Goal: Task Accomplishment & Management: Manage account settings

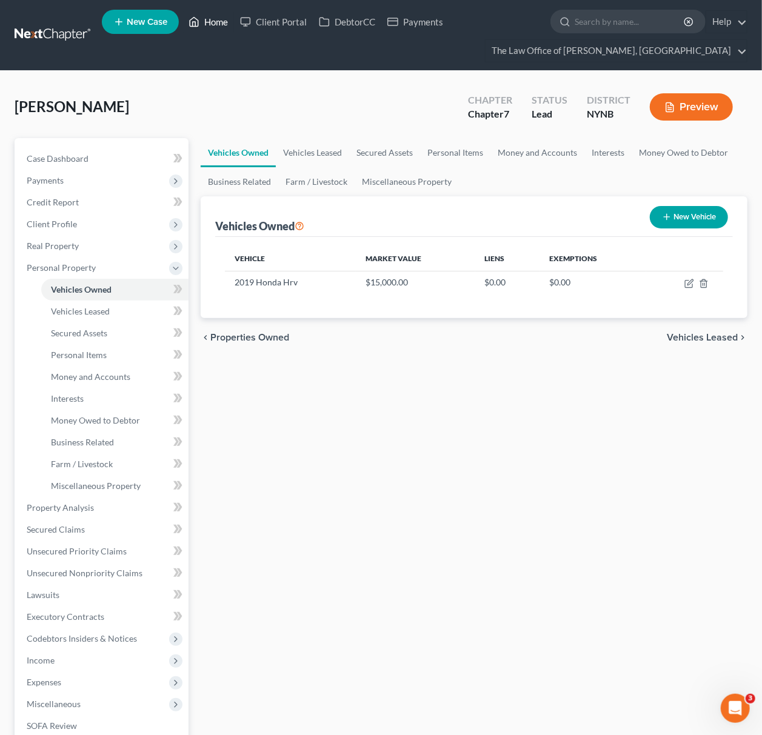
click at [213, 20] on link "Home" at bounding box center [208, 22] width 52 height 22
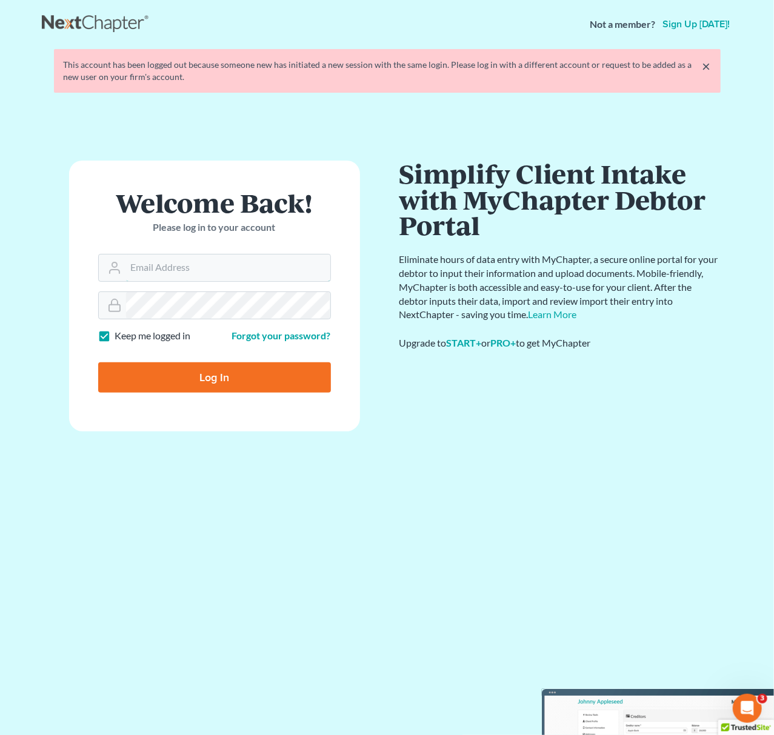
type input "pa@mvnlaw.com"
click at [284, 376] on input "Log In" at bounding box center [214, 377] width 233 height 30
type input "Thinking..."
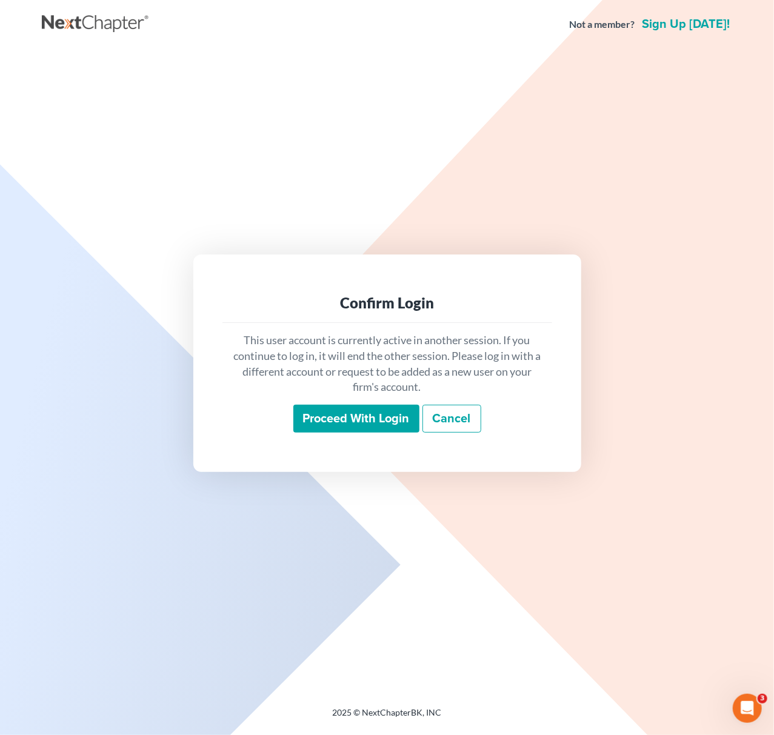
click at [356, 415] on input "Proceed with login" at bounding box center [356, 419] width 126 height 28
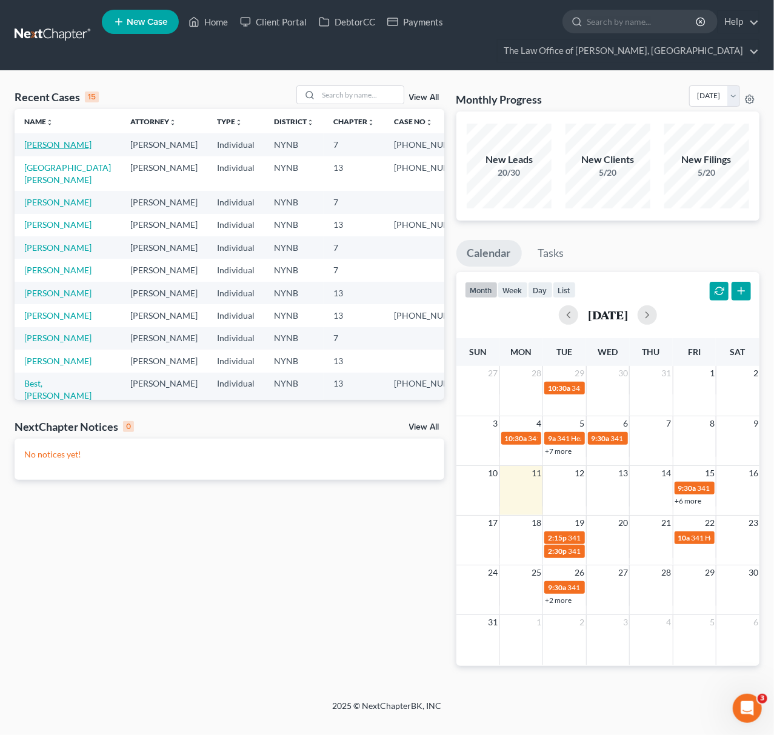
click at [39, 141] on link "[PERSON_NAME]" at bounding box center [57, 144] width 67 height 10
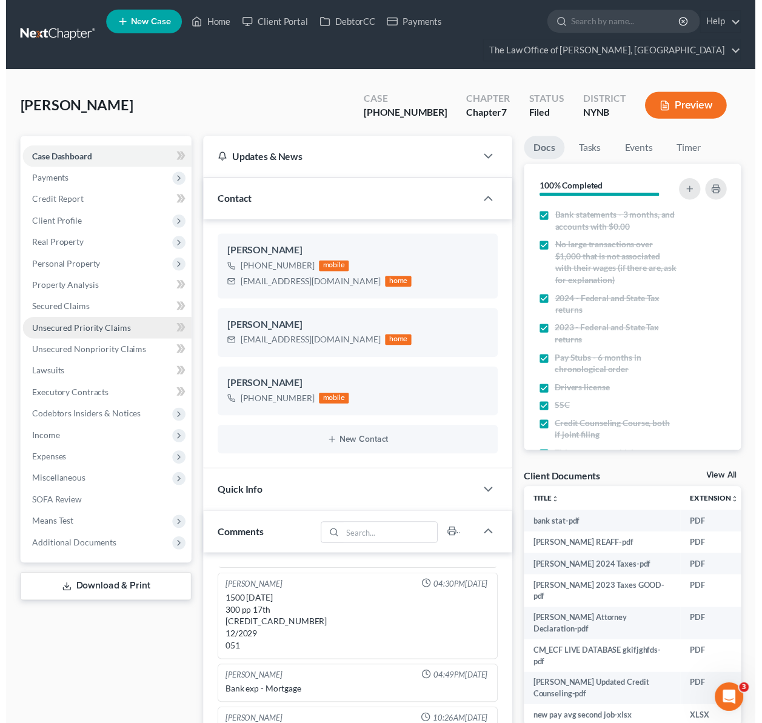
scroll to position [1819, 0]
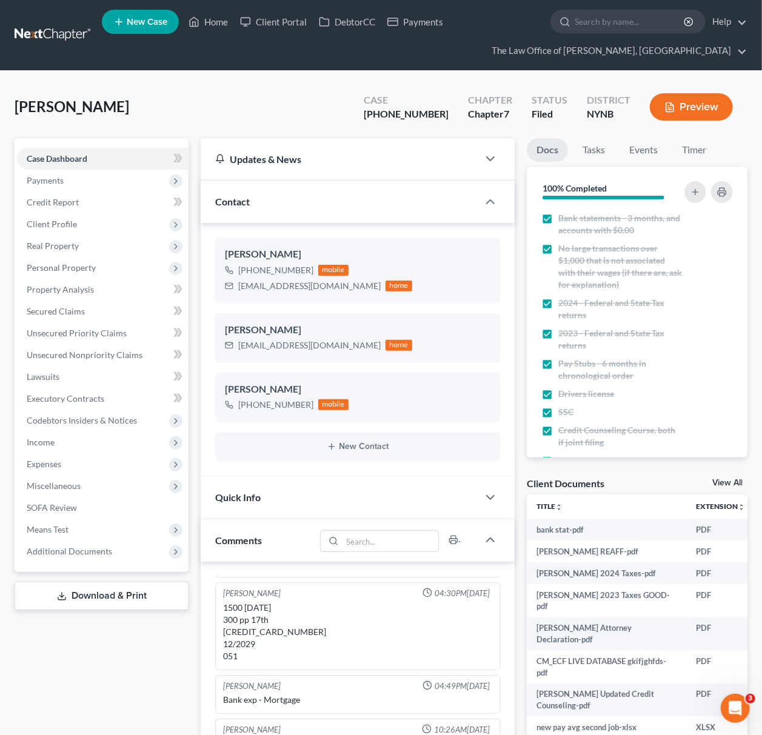
click at [722, 479] on link "View All" at bounding box center [727, 483] width 30 height 8
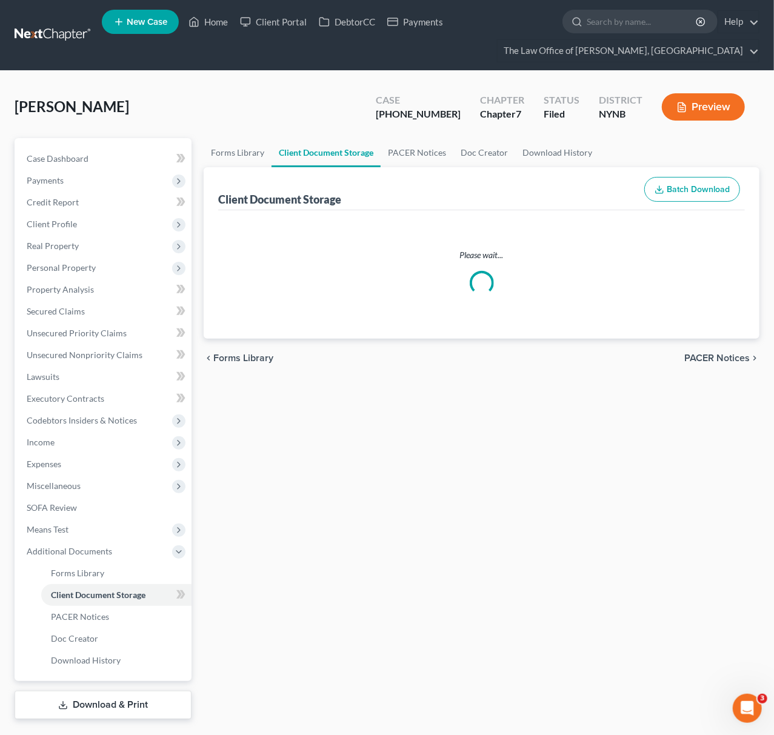
select select "5"
select select "1"
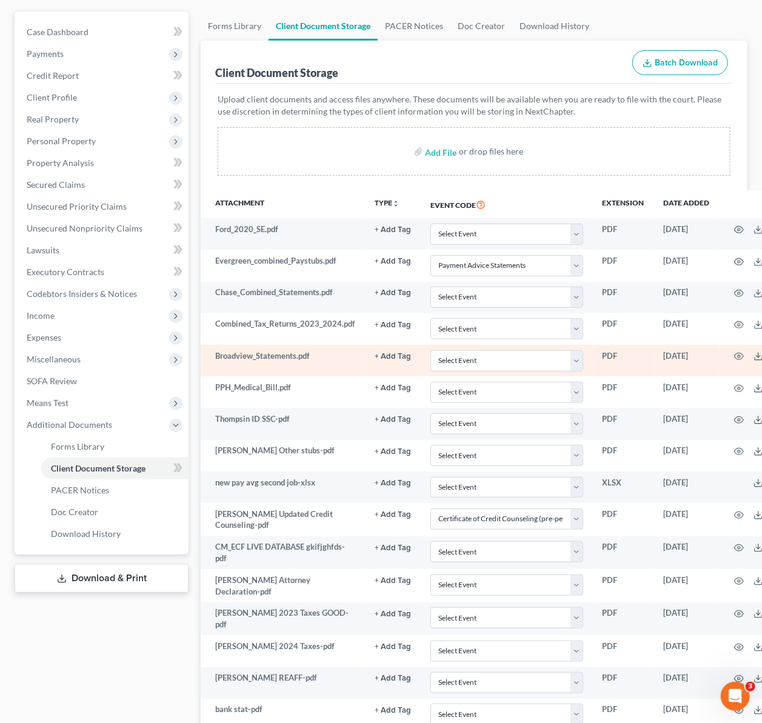
scroll to position [233, 0]
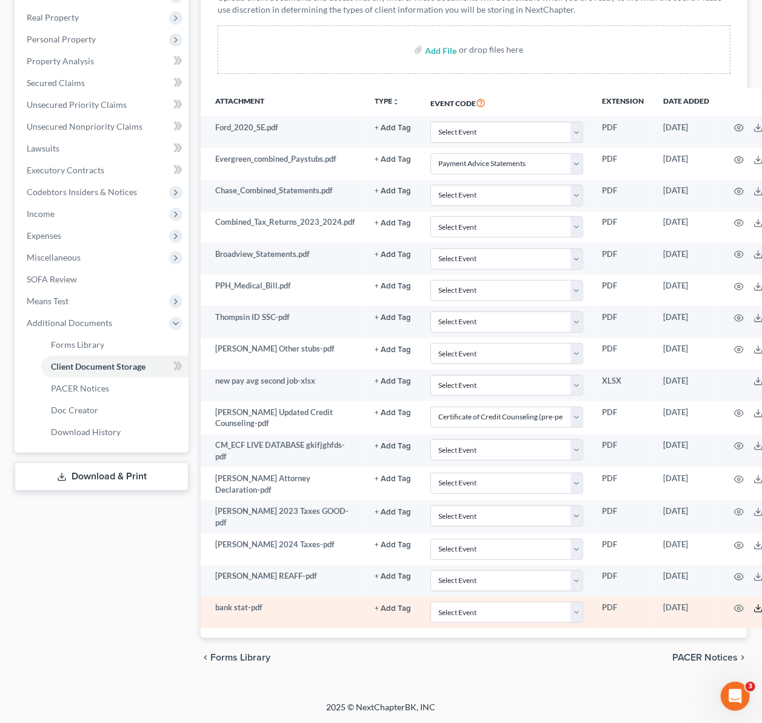
click at [757, 607] on icon at bounding box center [758, 609] width 10 height 10
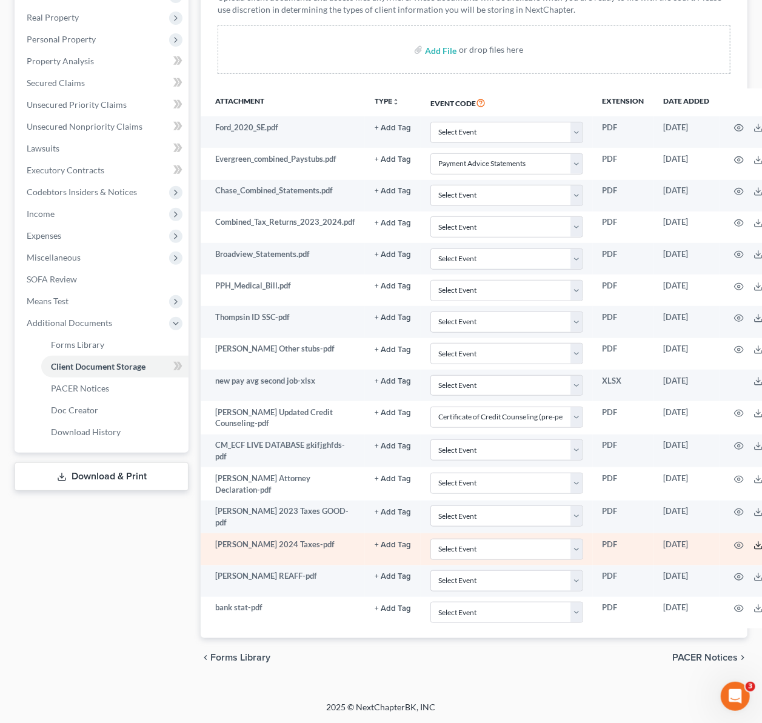
click at [758, 542] on line at bounding box center [758, 544] width 0 height 5
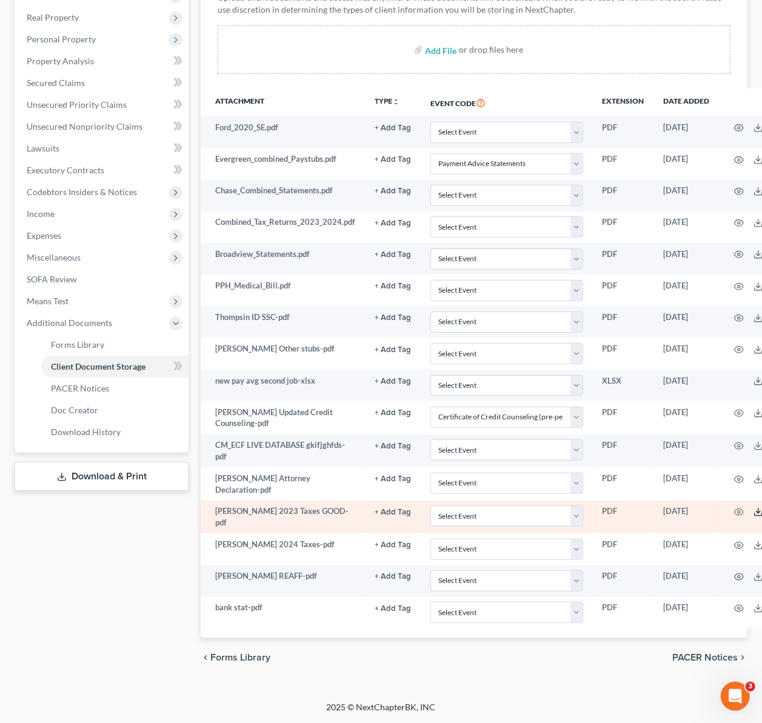
click at [755, 507] on icon at bounding box center [758, 512] width 10 height 10
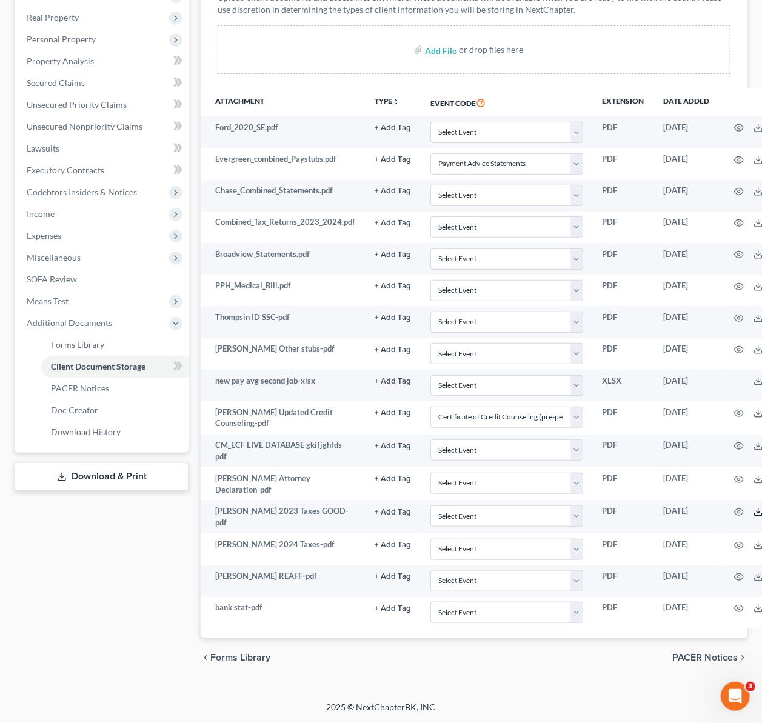
scroll to position [0, 0]
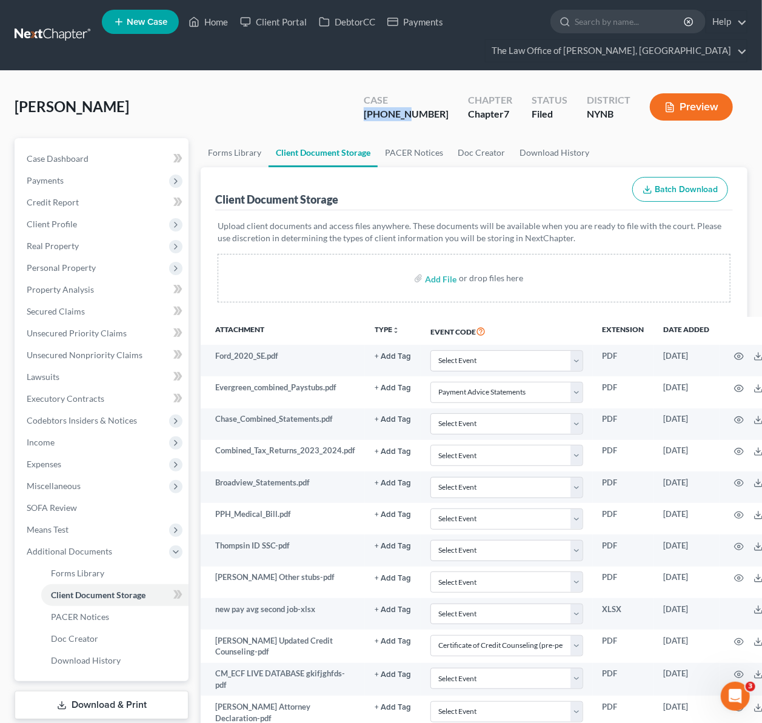
drag, startPoint x: 398, startPoint y: 113, endPoint x: 439, endPoint y: 119, distance: 41.1
click at [439, 119] on div "[PHONE_NUMBER]" at bounding box center [406, 114] width 85 height 14
copy div "25-10785"
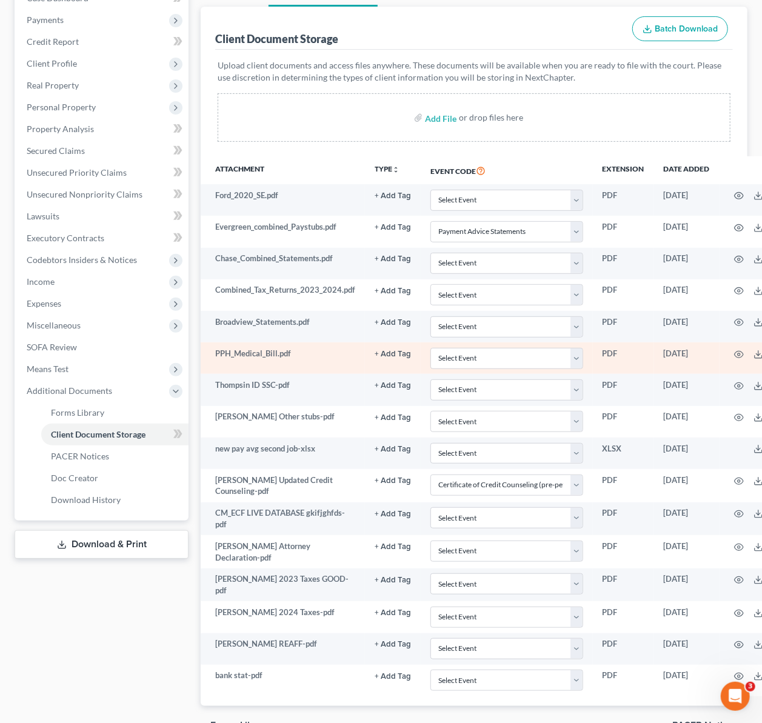
scroll to position [161, 0]
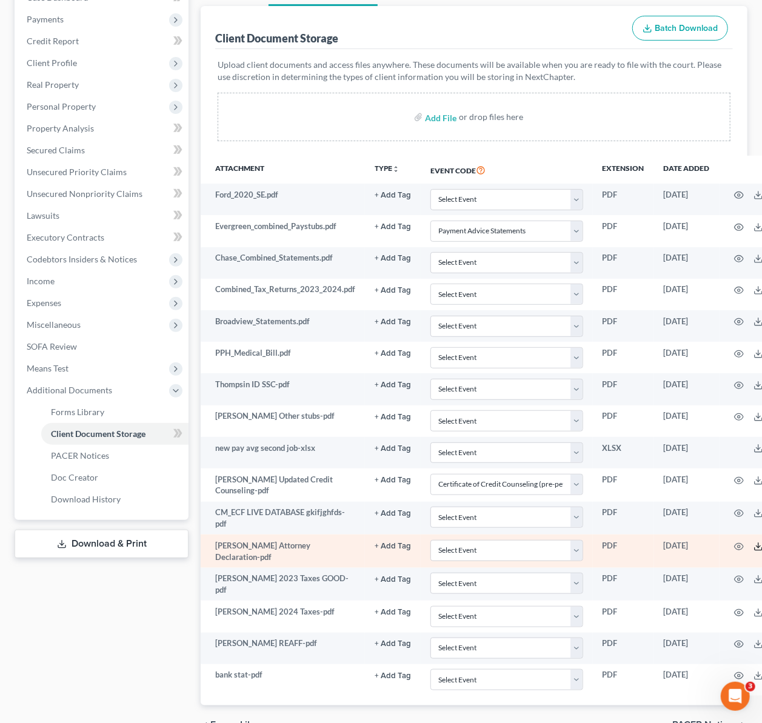
click at [755, 547] on icon at bounding box center [758, 547] width 10 height 10
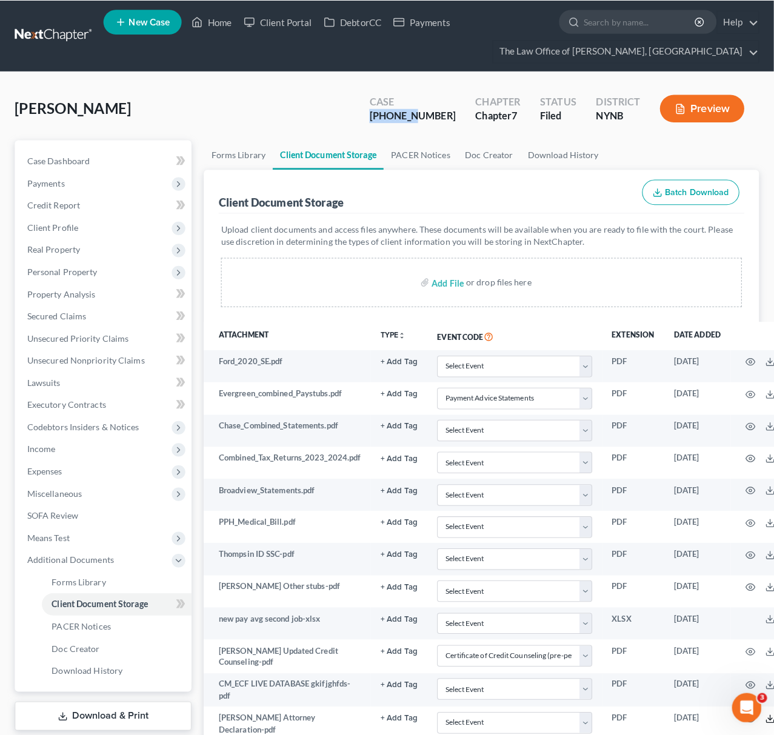
scroll to position [0, 0]
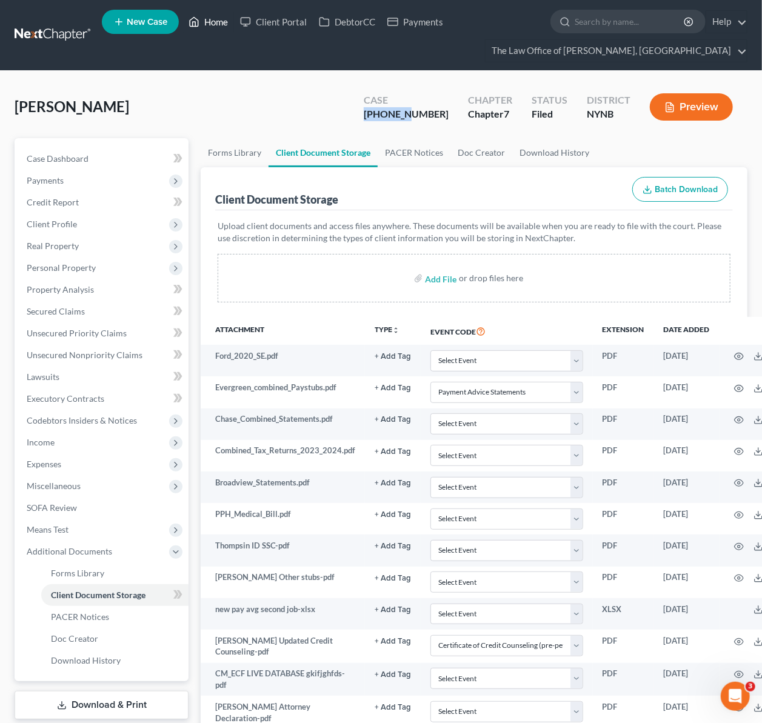
click at [193, 19] on icon at bounding box center [193, 22] width 11 height 15
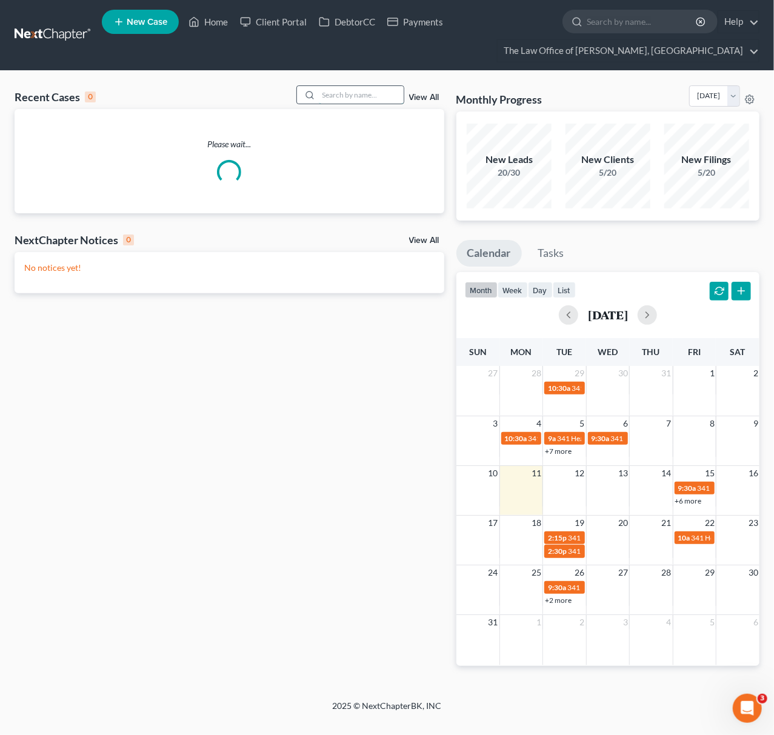
click at [328, 102] on input "search" at bounding box center [361, 95] width 85 height 18
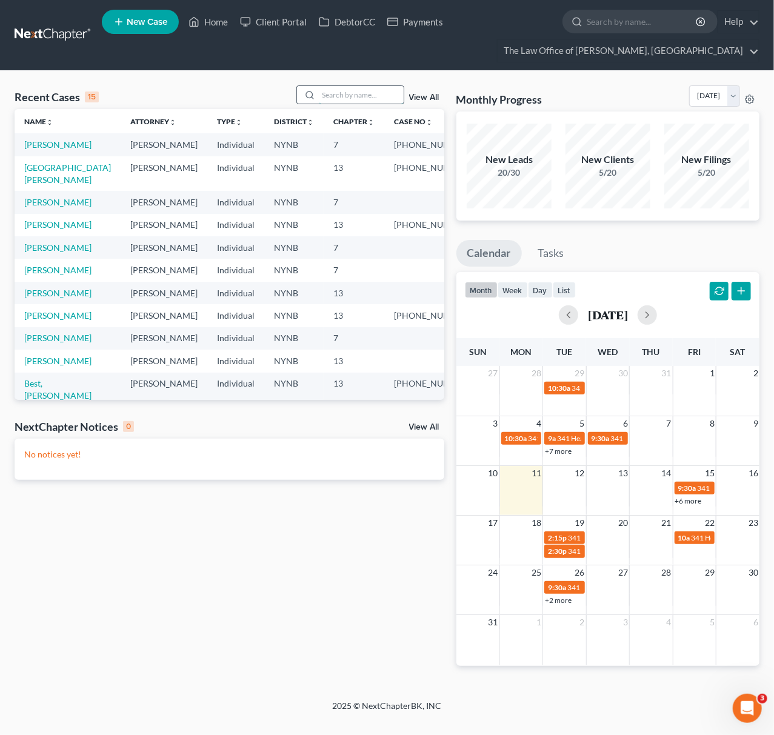
paste input "20-10216"
type input "20-10216"
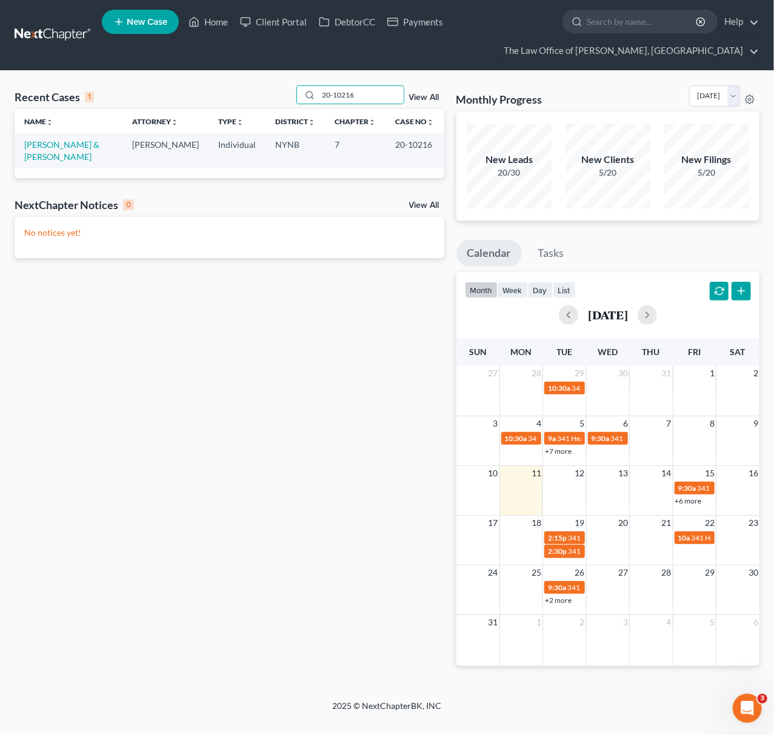
click at [64, 138] on td "[PERSON_NAME] & [PERSON_NAME]" at bounding box center [69, 150] width 108 height 35
click at [64, 139] on link "[PERSON_NAME] & [PERSON_NAME]" at bounding box center [61, 150] width 75 height 22
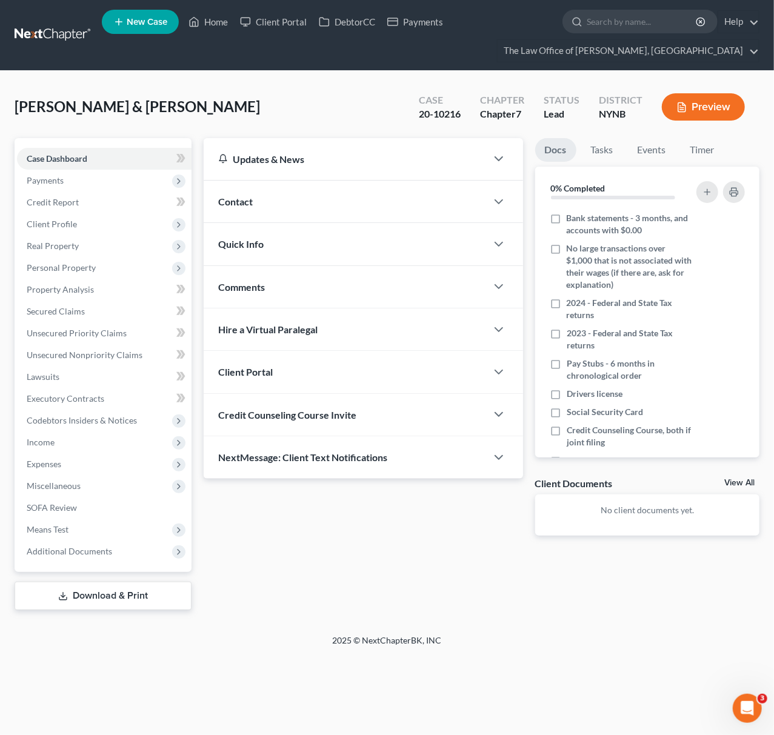
click at [287, 205] on div "Contact" at bounding box center [345, 202] width 282 height 42
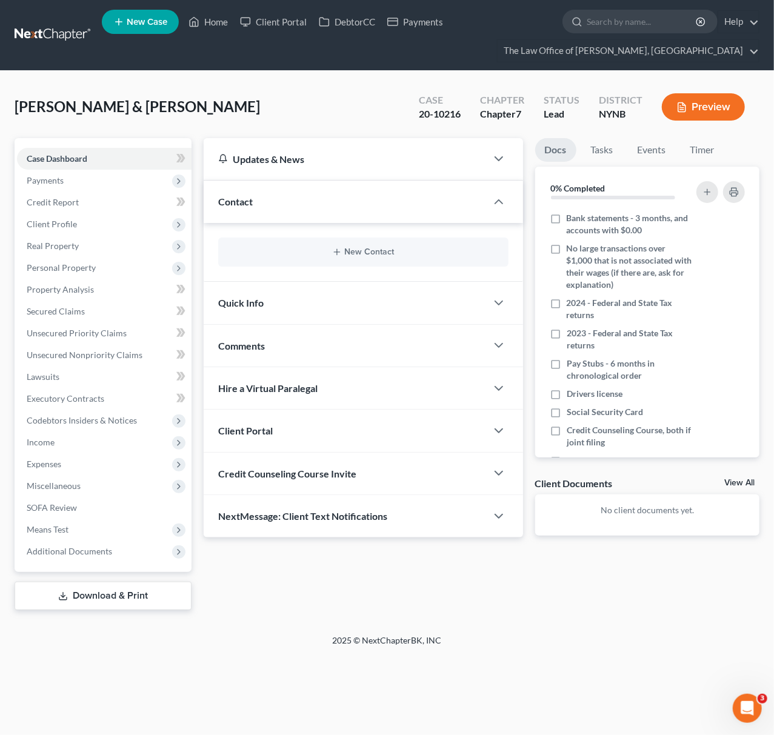
click at [293, 207] on div "Contact" at bounding box center [345, 202] width 282 height 42
